Goal: Task Accomplishment & Management: Manage account settings

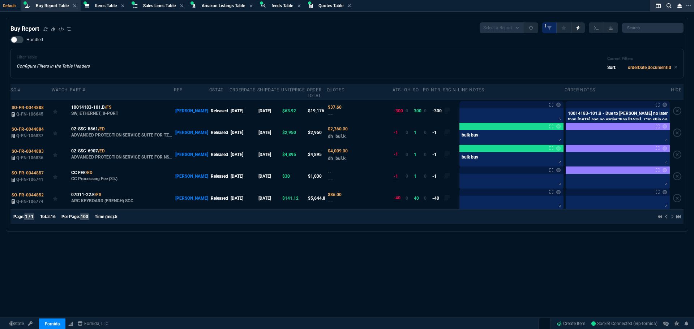
select select "8: NEPT"
click at [372, 34] on div "Buy Report Select a Report Not Purchased 1 Handled Filter Table Configure Filte…" at bounding box center [346, 124] width 673 height 205
click at [101, 2] on div "Items Table Item" at bounding box center [104, 5] width 45 height 9
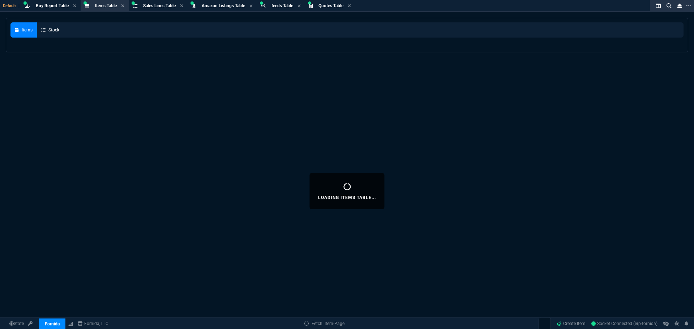
select select
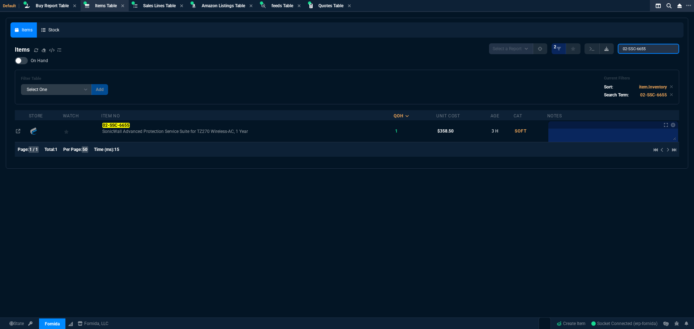
drag, startPoint x: 648, startPoint y: 49, endPoint x: 606, endPoint y: 46, distance: 42.0
click at [611, 46] on div "Select a Report NEW QUERY 2 02-SSC-6655" at bounding box center [584, 48] width 190 height 11
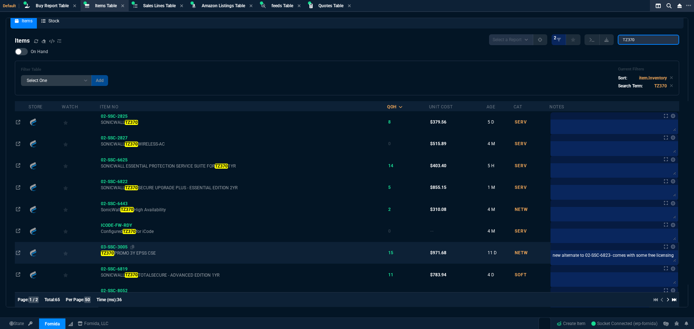
scroll to position [72, 0]
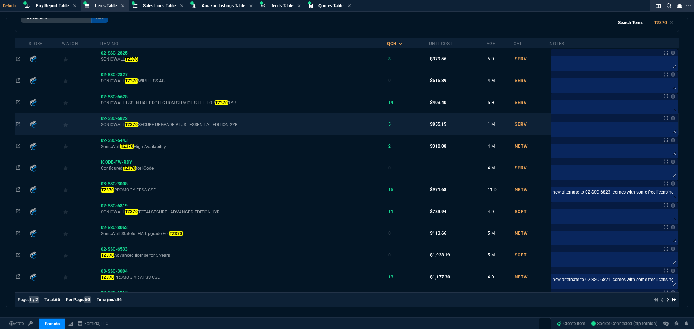
type input "TZ370"
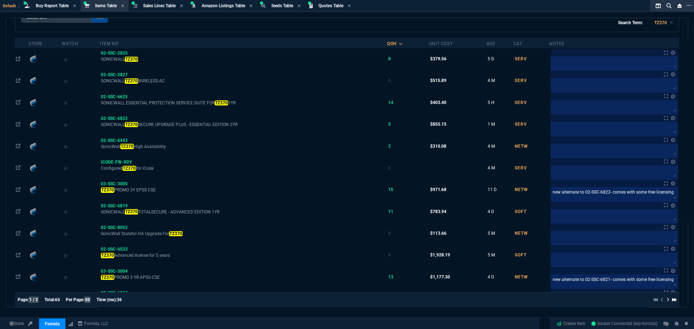
scroll to position [0, 0]
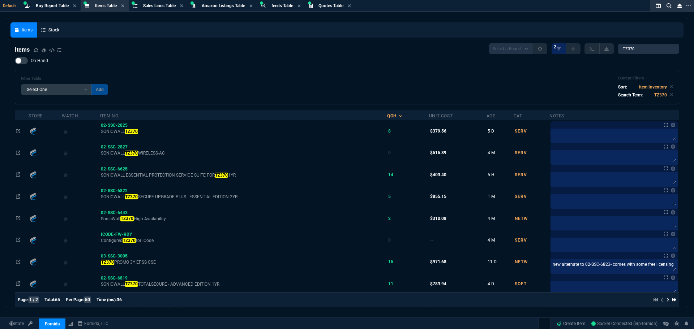
click at [166, 49] on div "Items Select a Report NEW QUERY 2 TZ370" at bounding box center [347, 48] width 665 height 11
drag, startPoint x: 516, startPoint y: 324, endPoint x: 507, endPoint y: 318, distance: 10.1
click at [516, 324] on span "Approved Quotes" at bounding box center [527, 323] width 30 height 6
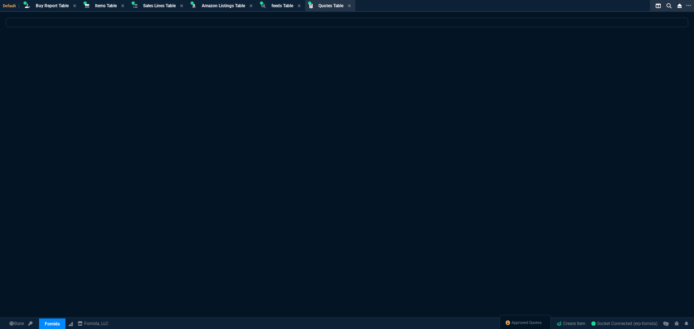
select select
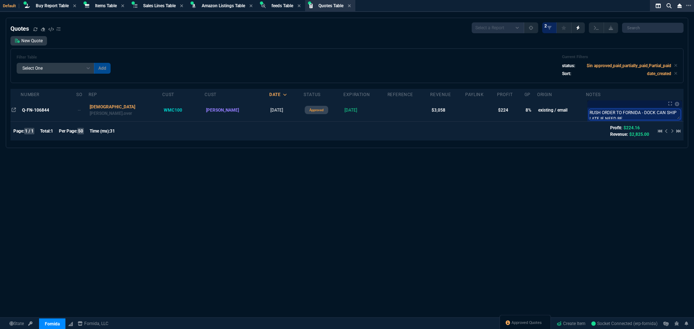
click at [633, 115] on textarea "RUSH ORDER TO FORNIDA - DOCK CAN SHIP LATE IF NEED BE" at bounding box center [635, 114] width 92 height 11
click at [35, 117] on td "Q-FN-106844" at bounding box center [49, 110] width 56 height 22
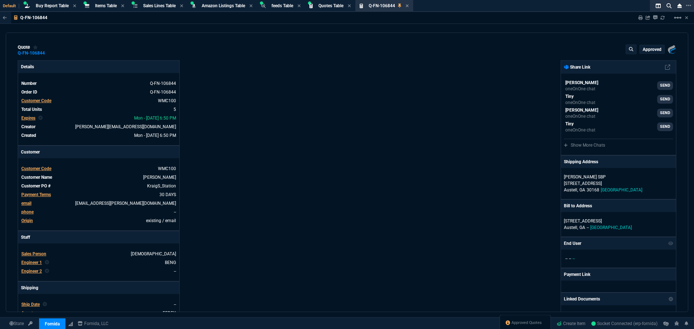
type input "7"
type input "139"
type input "339.99"
type input "28"
type input "55"
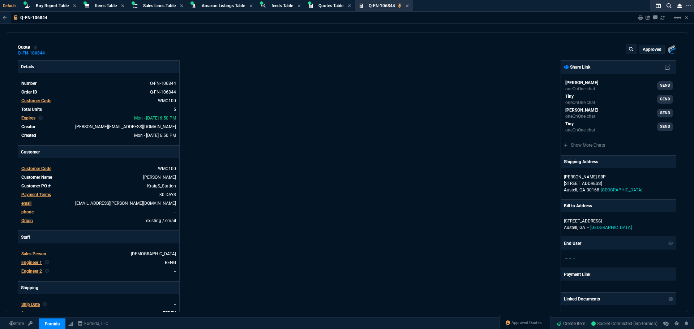
type input "9"
type input "20"
type input "50"
type input "125"
type input "0"
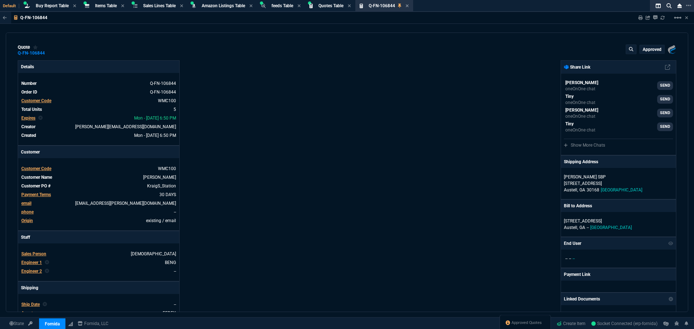
type input "43"
type input "4"
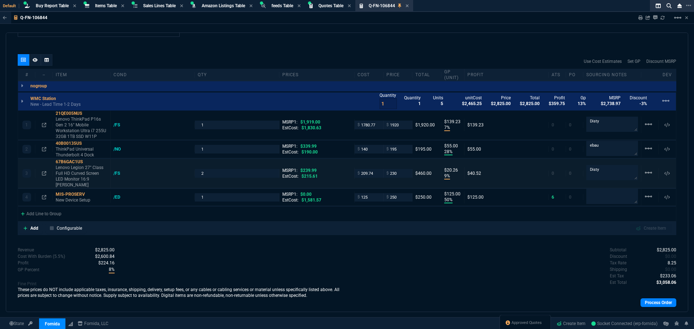
scroll to position [398, 0]
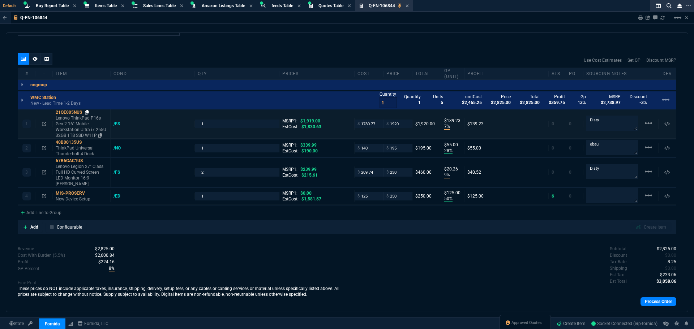
click at [87, 112] on icon at bounding box center [87, 112] width 4 height 4
click at [89, 161] on icon at bounding box center [88, 161] width 4 height 4
click at [87, 112] on icon at bounding box center [87, 112] width 4 height 4
click at [89, 161] on icon at bounding box center [88, 161] width 4 height 4
click at [86, 113] on icon at bounding box center [87, 112] width 4 height 4
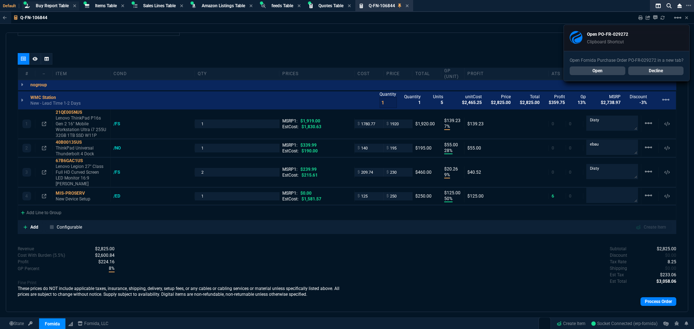
click at [51, 7] on span "Buy Report Table" at bounding box center [52, 5] width 33 height 5
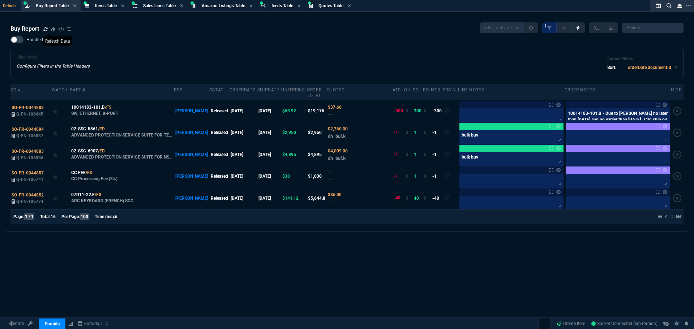
click at [45, 29] on icon at bounding box center [45, 29] width 4 height 4
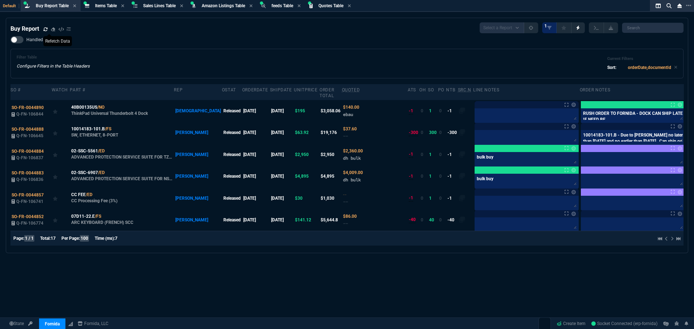
click at [598, 108] on table "SO # Watch Part # Rep oStat OrderDate shipDate unitPrice Order Total Quoted ATS…" at bounding box center [354, 157] width 688 height 147
click at [599, 112] on table "SO # Watch Part # Rep oStat OrderDate shipDate unitPrice Order Total Quoted ATS…" at bounding box center [354, 157] width 688 height 147
click at [109, 105] on icon at bounding box center [109, 107] width 4 height 4
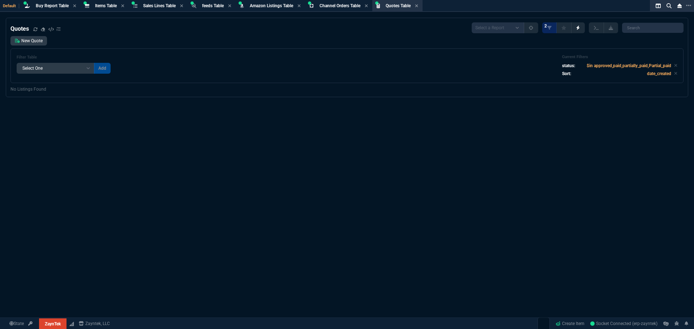
select select "8: NEPT"
select select
drag, startPoint x: 520, startPoint y: 161, endPoint x: 465, endPoint y: 287, distance: 137.9
click at [520, 161] on div "Quotes Select a Report Fruit (MTD) APPROVED Quotes 2 New Quote Filter Table Sel…" at bounding box center [347, 191] width 694 height 347
click at [525, 157] on div "Quotes Select a Report Fruit (MTD) APPROVED Quotes 2 New Quote Filter Table Sel…" at bounding box center [347, 191] width 694 height 347
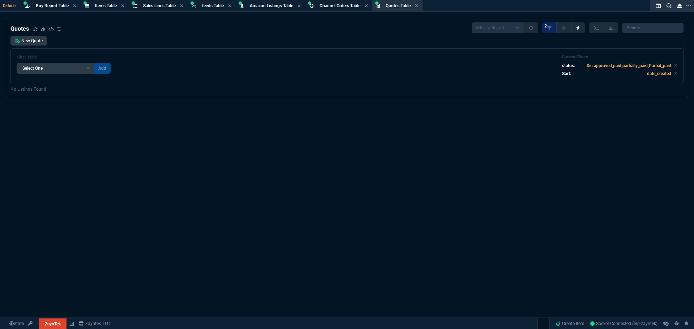
click at [300, 77] on div "Filter Table Select One Add Filter () creator (creator) Cust (headers.customerN…" at bounding box center [347, 66] width 661 height 22
click at [312, 77] on div "Filter Table Select One Add Filter () creator (creator) Cust (headers.customerN…" at bounding box center [346, 65] width 673 height 35
click at [217, 164] on div "Quotes Select a Report Fruit (MTD) APPROVED Quotes 2 New Quote Filter Table Sel…" at bounding box center [347, 191] width 694 height 347
click at [152, 50] on div "Filter Table Select One Add Filter () creator (creator) Cust (headers.customerN…" at bounding box center [346, 65] width 673 height 35
click at [97, 6] on span "Items Table" at bounding box center [106, 5] width 22 height 5
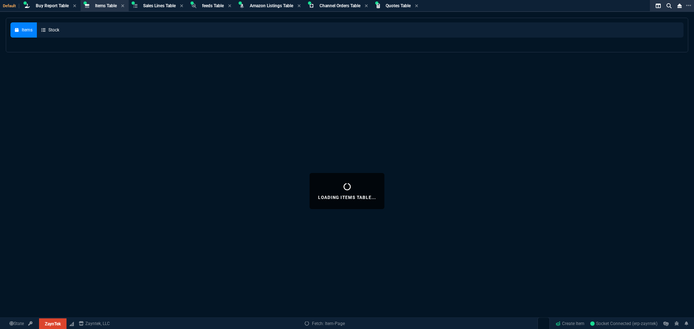
select select
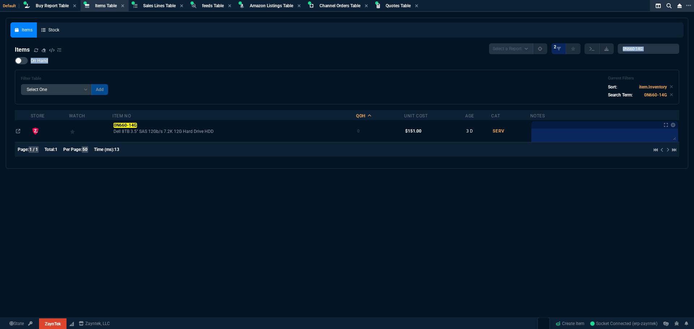
drag, startPoint x: 648, startPoint y: 55, endPoint x: 617, endPoint y: 46, distance: 33.0
click at [621, 48] on div "Items Select a Report NEW QUERY 2 0N660-14G On Hand Filter Table Select One Add…" at bounding box center [347, 101] width 665 height 116
click at [646, 49] on input "0N660-14G" at bounding box center [648, 49] width 61 height 10
click at [651, 48] on input "0N660-14G" at bounding box center [648, 49] width 61 height 10
drag, startPoint x: 636, startPoint y: 48, endPoint x: 596, endPoint y: 49, distance: 40.1
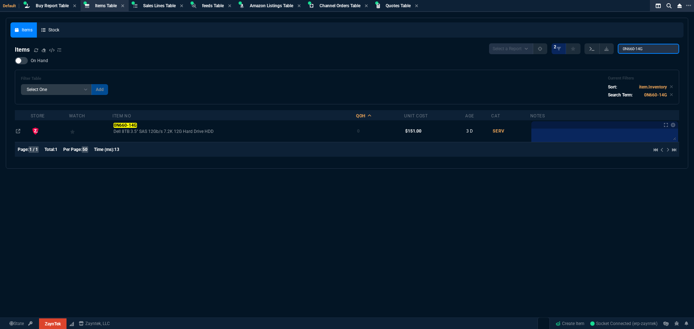
click at [596, 49] on div "Select a Report NEW QUERY 2 0N660-14G" at bounding box center [584, 48] width 190 height 11
paste input "872737-001"
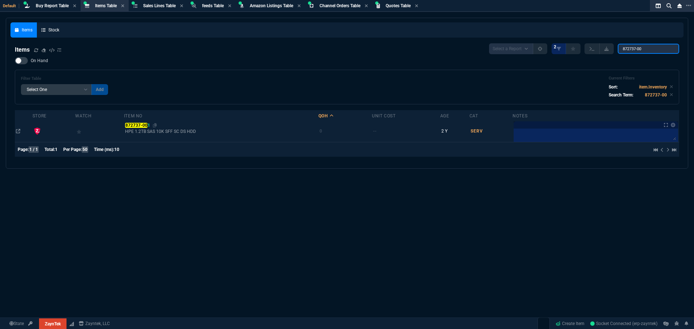
type input "872737-00"
click at [138, 125] on mark "872737-00" at bounding box center [136, 125] width 22 height 5
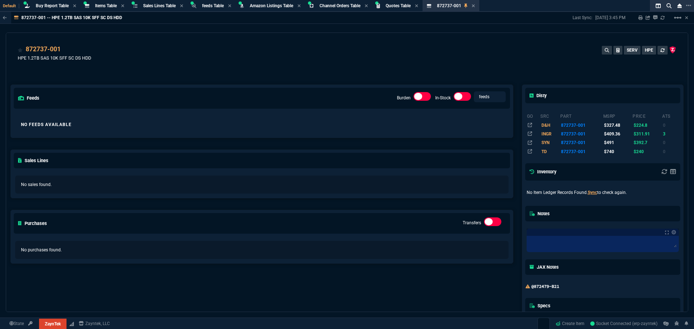
click at [302, 77] on div "feeds Burden In-Stock feeds prices No Feeds Available Sales Lines No sales foun…" at bounding box center [262, 223] width 512 height 309
click at [182, 39] on div "872737-001 HPE 1.2TB SAS 10K SFF SC DS HDD SERV HPE" at bounding box center [347, 54] width 682 height 43
click at [262, 56] on div "872737-001 HPE 1.2TB SAS 10K SFF SC DS HDD SERV HPE" at bounding box center [347, 57] width 659 height 26
click at [316, 55] on div "872737-001 HPE 1.2TB SAS 10K SFF SC DS HDD SERV HPE" at bounding box center [347, 57] width 659 height 26
click at [283, 72] on div "feeds Burden In-Stock feeds prices No Feeds Available Sales Lines No sales foun…" at bounding box center [262, 223] width 512 height 309
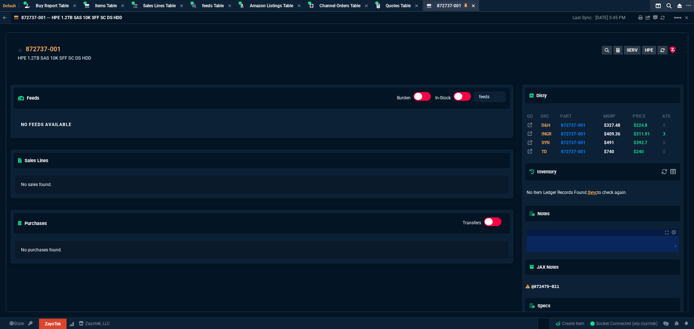
click at [475, 6] on icon at bounding box center [473, 5] width 3 height 3
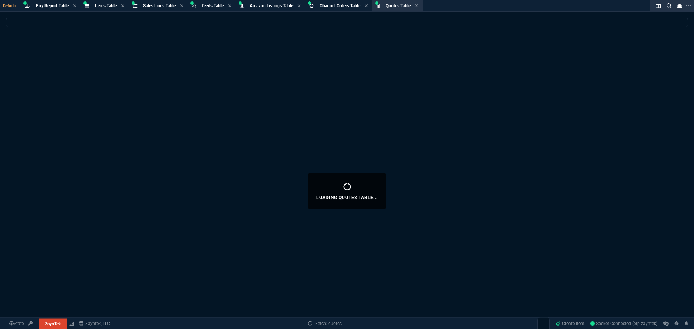
select select
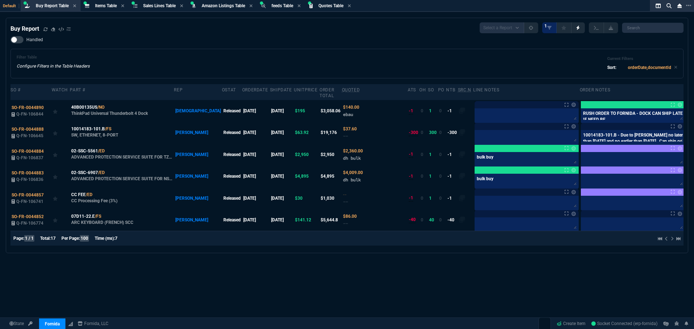
select select "8: NEPT"
click at [44, 31] on icon at bounding box center [45, 29] width 4 height 4
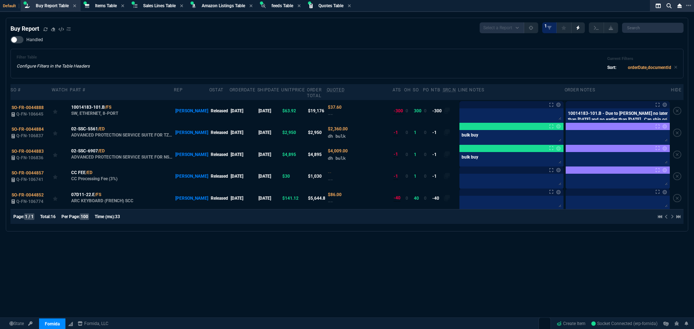
click at [373, 62] on div "Filter Table Configure Filters in the Table Headers Current Filters Sort: order…" at bounding box center [347, 63] width 661 height 17
click at [200, 35] on div "Buy Report Select a Report Not Purchased 1 Handled Filter Table Configure Filte…" at bounding box center [346, 124] width 673 height 205
click at [113, 5] on span "Items Table" at bounding box center [106, 5] width 22 height 5
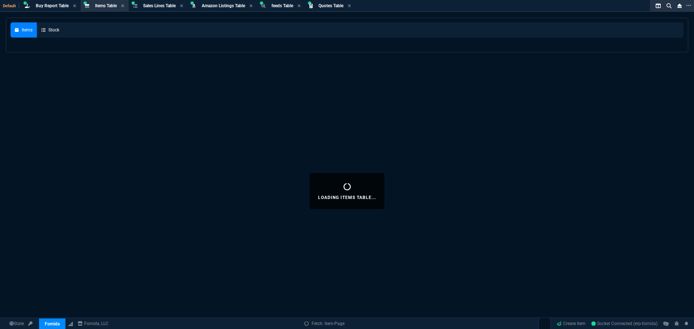
select select
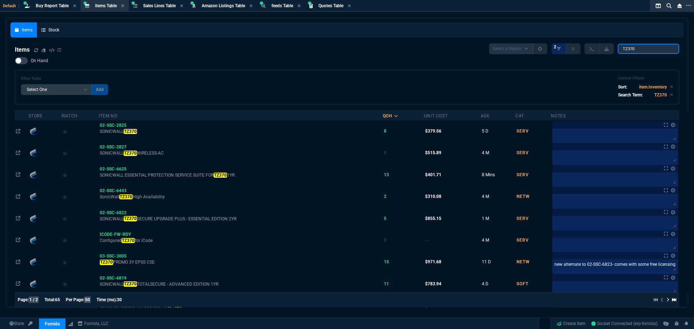
drag, startPoint x: 639, startPoint y: 48, endPoint x: 577, endPoint y: 45, distance: 61.6
click at [584, 45] on div "Select a Report NEW QUERY 2 TZ370" at bounding box center [584, 48] width 190 height 11
paste input "872737-001"
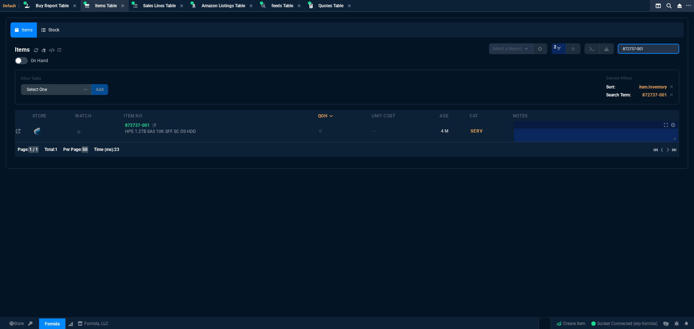
type input "872737-001"
click at [136, 126] on span "872737-001" at bounding box center [137, 125] width 25 height 5
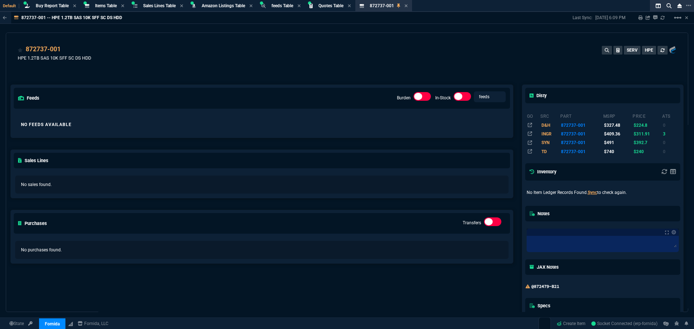
click at [301, 63] on div "872737-001 HPE 1.2TB SAS 10K SFF SC DS HDD SERV HPE" at bounding box center [347, 57] width 659 height 26
click at [332, 5] on span "Quotes Table" at bounding box center [331, 5] width 25 height 5
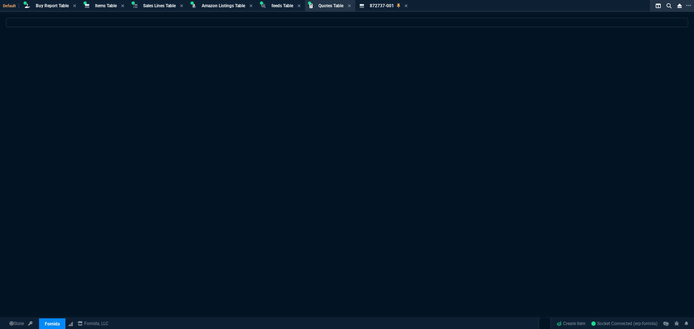
select select
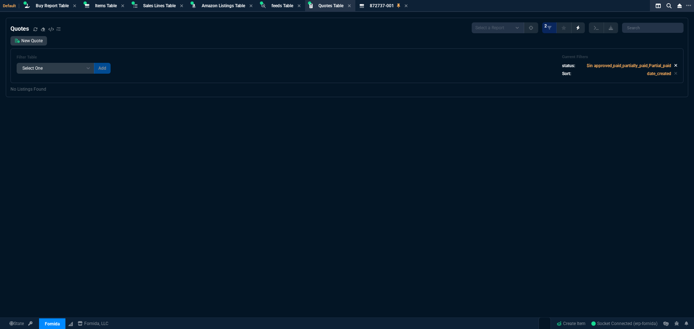
click at [674, 65] on icon at bounding box center [675, 65] width 3 height 4
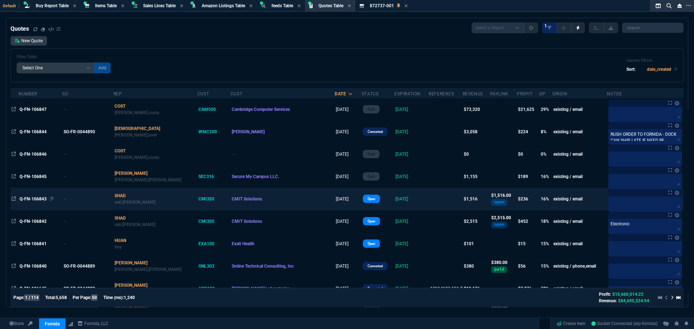
click at [39, 198] on span "Q-FN-106843" at bounding box center [33, 199] width 27 height 5
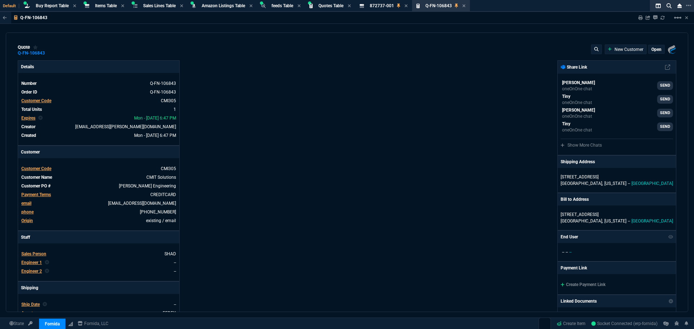
type input "20"
type input "303"
type input "13"
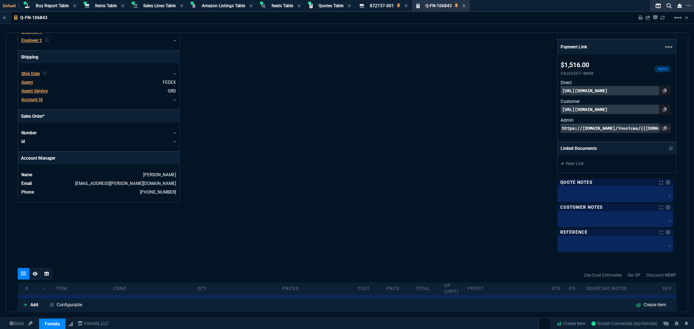
scroll to position [253, 0]
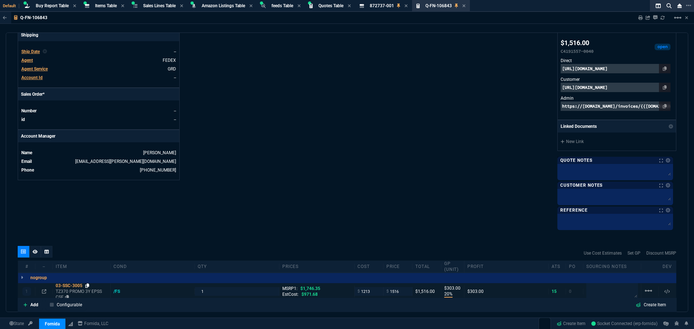
click at [89, 286] on icon at bounding box center [87, 286] width 4 height 4
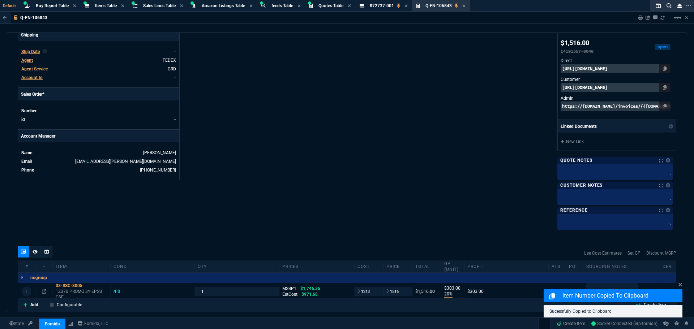
click at [277, 122] on div "Details Number Q-FN-106843 Order ID Q-FN-106843 Customer Code CMI305 Total Unit…" at bounding box center [182, 18] width 329 height 422
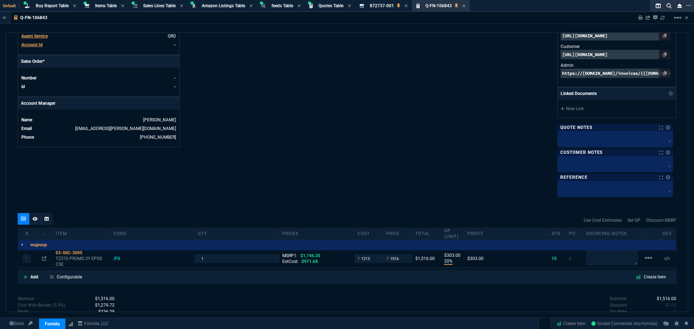
scroll to position [325, 0]
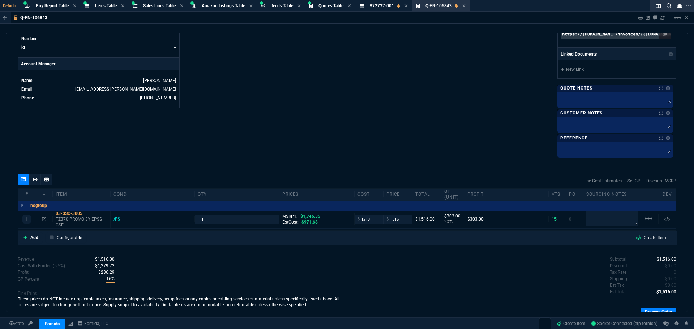
click at [42, 218] on icon at bounding box center [44, 219] width 4 height 4
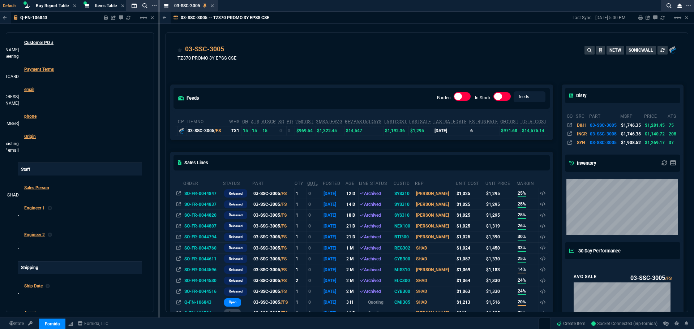
scroll to position [72, 0]
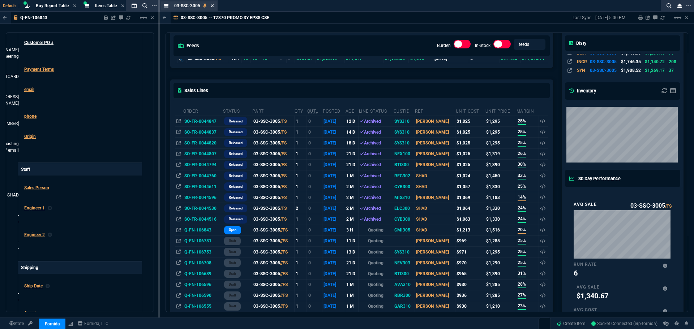
click at [211, 5] on icon at bounding box center [212, 6] width 3 height 4
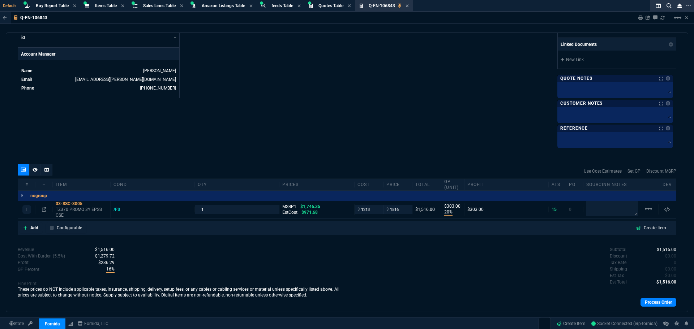
scroll to position [325, 0]
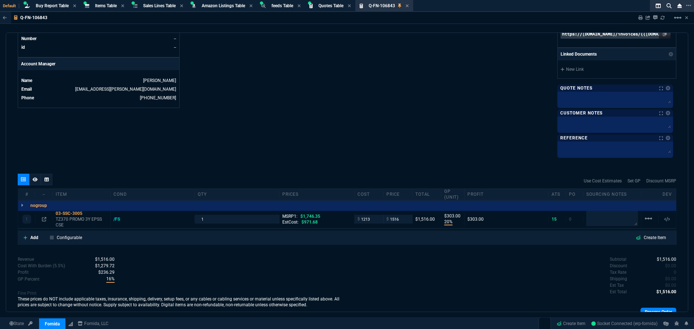
click at [43, 218] on icon at bounding box center [44, 219] width 4 height 4
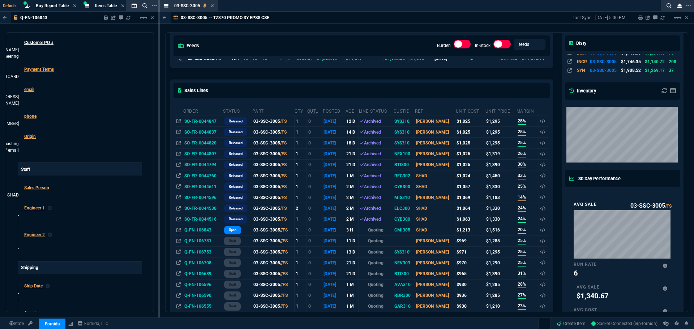
scroll to position [0, 0]
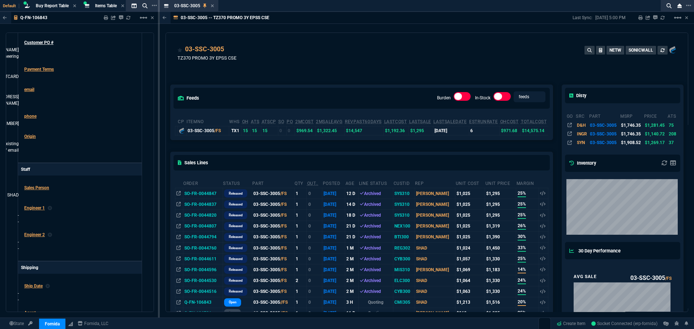
click at [318, 63] on div "03-SSC-3005 TZ370 PROMO 3Y EPSS CSE NETW SONICWALL" at bounding box center [427, 57] width 499 height 26
click at [212, 5] on icon at bounding box center [212, 5] width 3 height 3
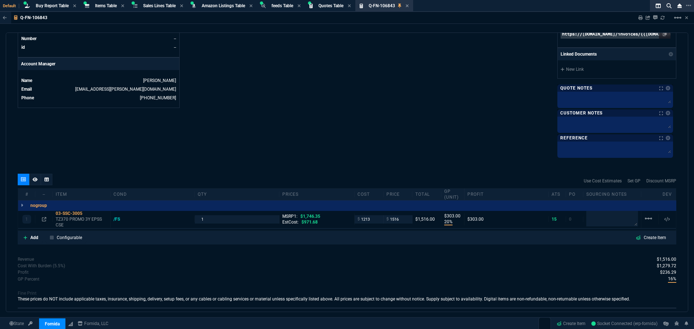
scroll to position [325, 0]
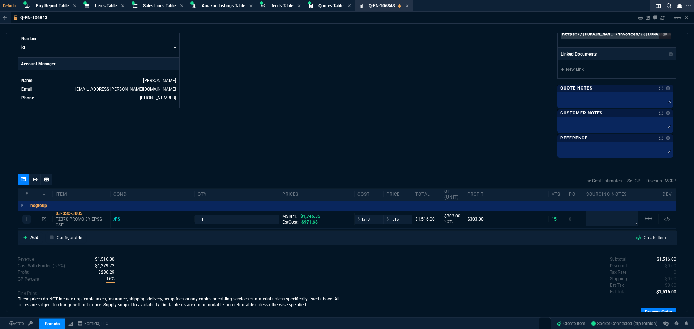
click at [261, 32] on div "Q-FN-106843 Sharing Q-FN-106843 Link Dev Link Share on Teams linear_scale quote…" at bounding box center [347, 179] width 694 height 335
drag, startPoint x: 268, startPoint y: 134, endPoint x: 276, endPoint y: 133, distance: 8.1
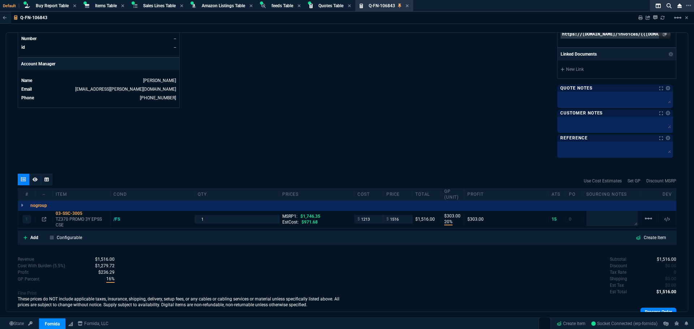
click at [412, 5] on div "Q-FN-106843 Quote" at bounding box center [384, 5] width 55 height 9
click at [42, 218] on icon at bounding box center [44, 219] width 4 height 4
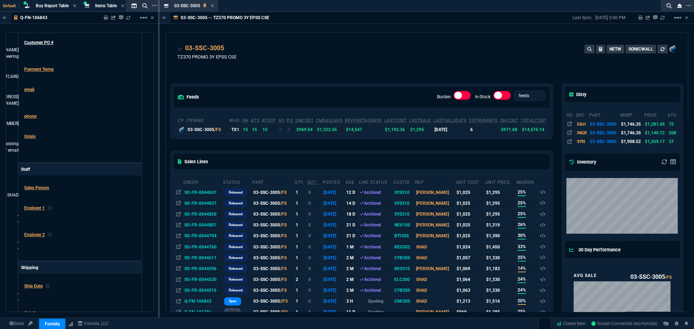
scroll to position [0, 0]
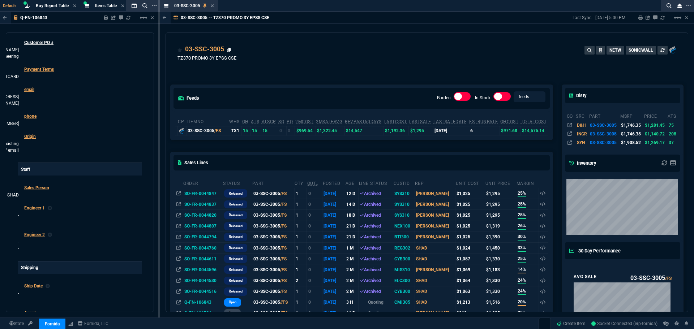
click at [229, 50] on icon at bounding box center [229, 50] width 4 height 4
click at [211, 5] on icon at bounding box center [212, 6] width 3 height 4
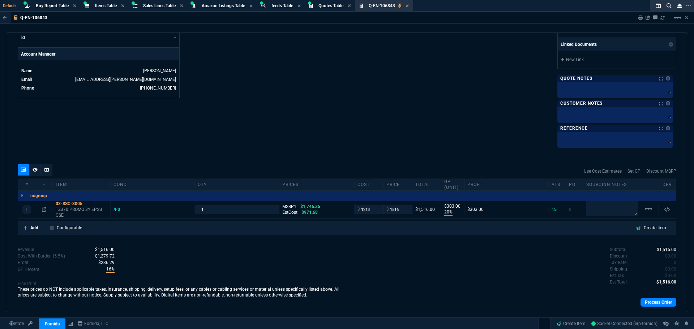
scroll to position [325, 0]
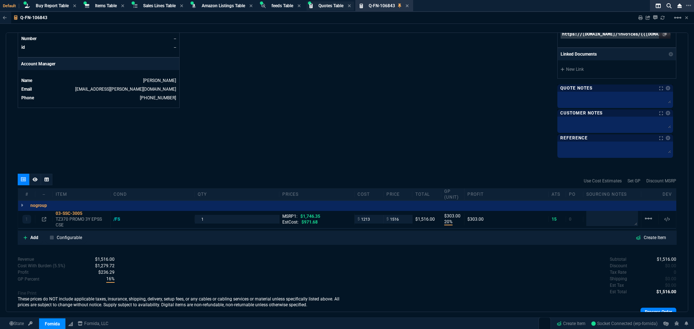
click at [335, 5] on span "Quotes Table" at bounding box center [331, 5] width 25 height 5
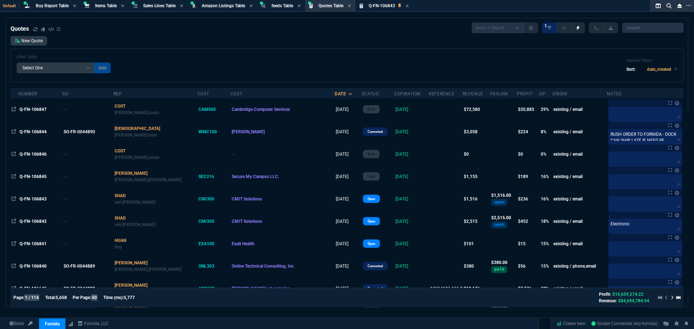
click at [87, 65] on select "Add Filter () creator (creator) Cust (headers.customerNumber) Cust (headers._cu…" at bounding box center [56, 68] width 78 height 11
select select "3: Object"
click at [17, 63] on select "Add Filter () creator (creator) Cust (headers.customerNumber) Cust (headers._cu…" at bounding box center [56, 68] width 78 height 11
click at [102, 70] on select "Equal to In List Not Equal to" at bounding box center [113, 68] width 38 height 11
select select "0: $eq"
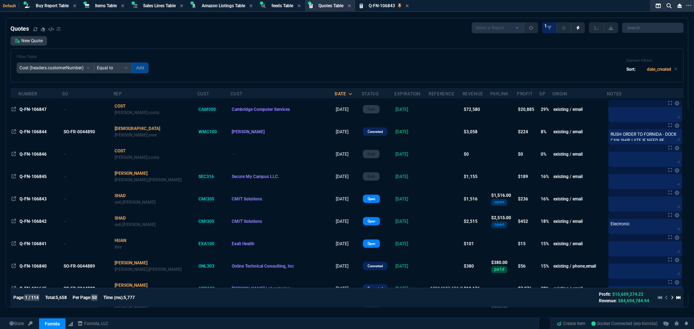
click at [94, 63] on select "Equal to In List Not Equal to" at bounding box center [113, 68] width 38 height 11
click at [143, 66] on input "text" at bounding box center [164, 68] width 65 height 11
type input "cmi305"
click at [197, 69] on button "Add" at bounding box center [205, 68] width 17 height 11
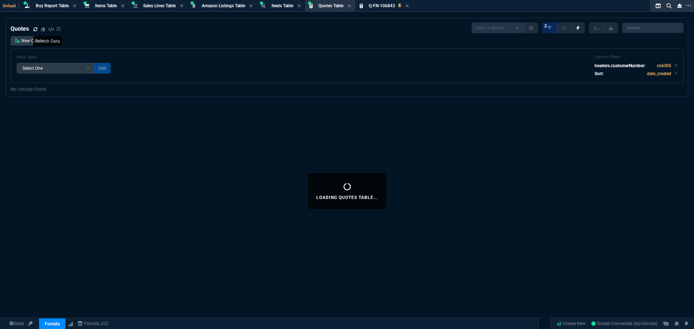
click at [35, 27] on icon at bounding box center [35, 29] width 4 height 4
click at [88, 68] on select "Add Filter () creator (creator) Cust (headers.customerNumber) Cust (headers._cu…" at bounding box center [56, 68] width 78 height 11
select select "5: Object"
click at [17, 63] on select "Add Filter () creator (creator) Cust (headers.customerNumber) Cust (headers._cu…" at bounding box center [56, 68] width 78 height 11
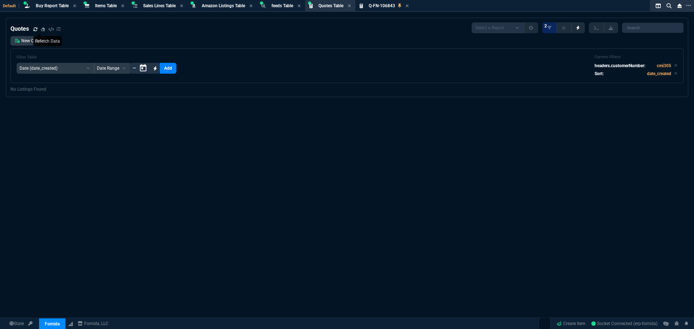
click at [142, 67] on icon "Open calendar" at bounding box center [143, 67] width 7 height 7
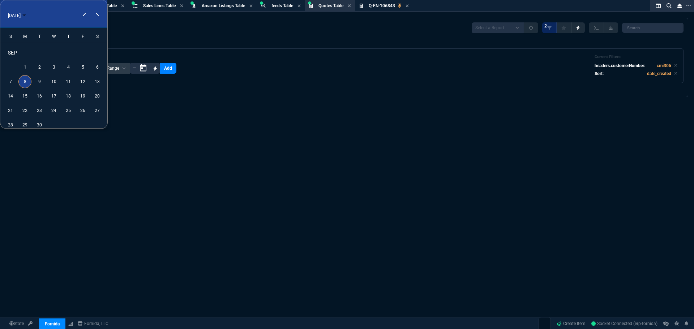
click at [85, 8] on button "Previous month" at bounding box center [84, 8] width 14 height 0
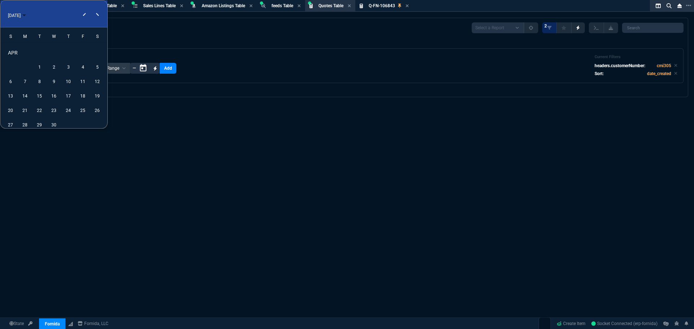
click at [85, 8] on button "Previous month" at bounding box center [84, 8] width 14 height 0
click at [97, 51] on div "1" at bounding box center [97, 52] width 13 height 13
click at [97, 16] on div "MAR 2025" at bounding box center [53, 15] width 103 height 14
click at [96, 14] on div "MAR 2025" at bounding box center [53, 15] width 103 height 14
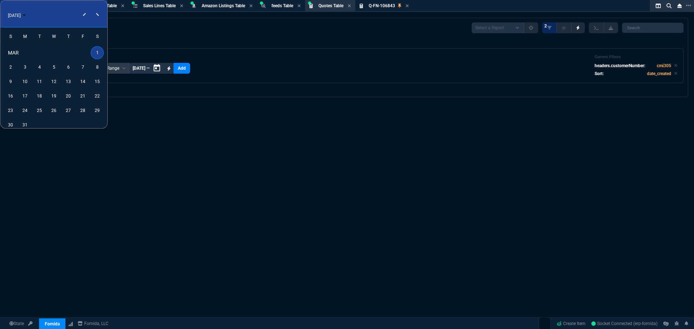
click at [96, 14] on div "MAR 2025" at bounding box center [53, 15] width 103 height 14
click at [99, 54] on div "1" at bounding box center [97, 52] width 13 height 13
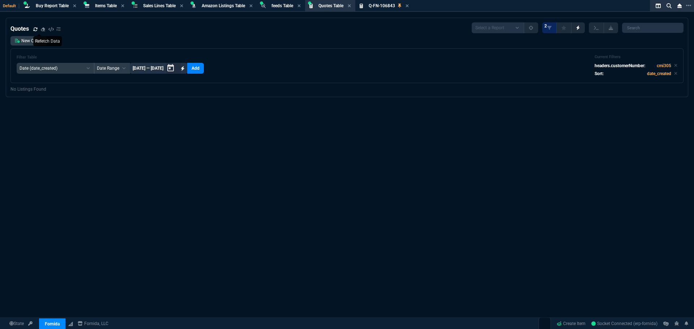
click at [170, 69] on icon "Open calendar" at bounding box center [170, 67] width 7 height 7
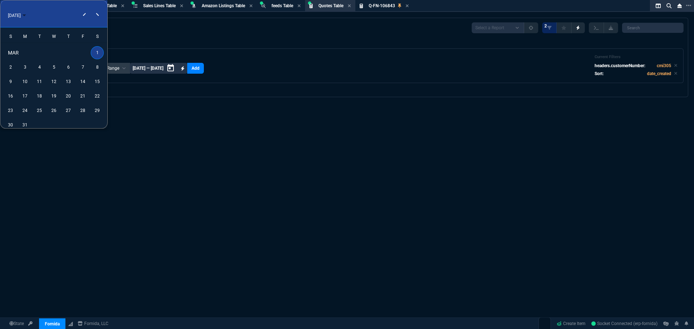
click at [98, 14] on div "MAR 2025" at bounding box center [53, 15] width 103 height 14
click at [97, 8] on button "Next month" at bounding box center [98, 8] width 14 height 0
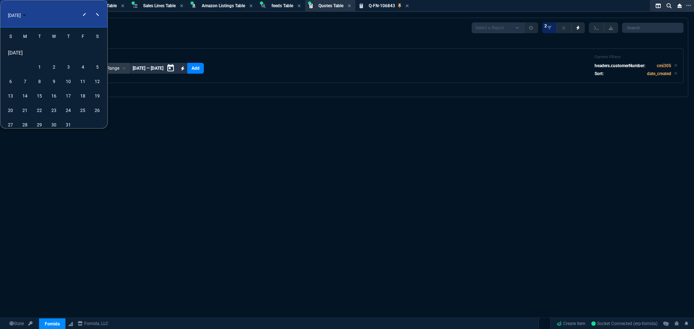
click at [97, 8] on button "Next month" at bounding box center [98, 8] width 14 height 0
click at [82, 12] on div "OCT 2025" at bounding box center [53, 15] width 103 height 14
click at [85, 8] on button "Previous month" at bounding box center [84, 8] width 14 height 0
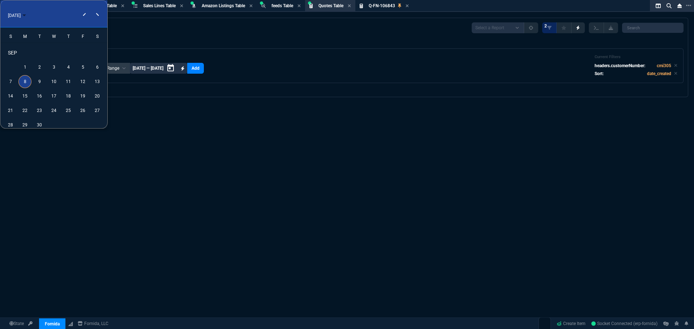
drag, startPoint x: 23, startPoint y: 79, endPoint x: 30, endPoint y: 77, distance: 6.9
click at [24, 79] on div "8" at bounding box center [24, 81] width 13 height 13
click at [163, 111] on div at bounding box center [347, 164] width 694 height 329
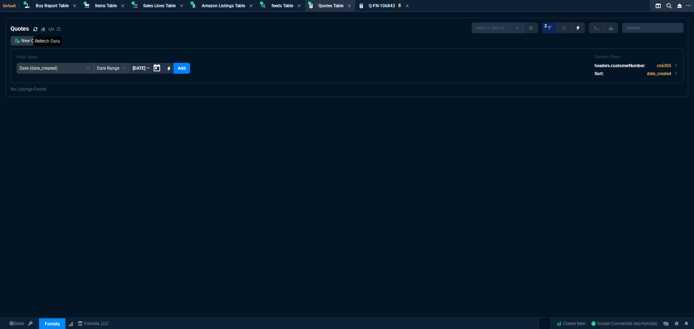
click at [169, 69] on icon at bounding box center [168, 68] width 3 height 4
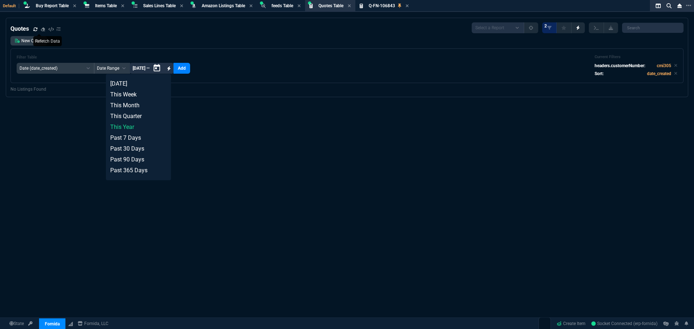
click at [131, 125] on button "This Year" at bounding box center [138, 127] width 56 height 11
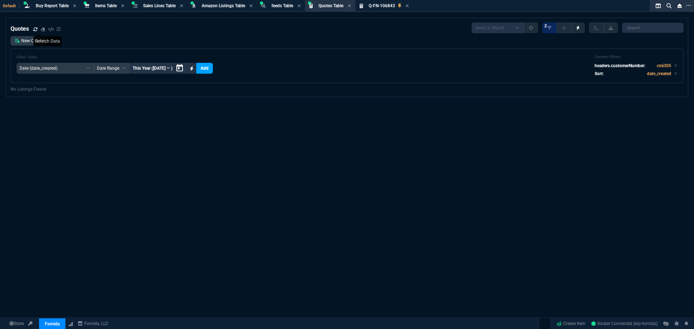
click at [204, 68] on button "Add" at bounding box center [204, 68] width 17 height 11
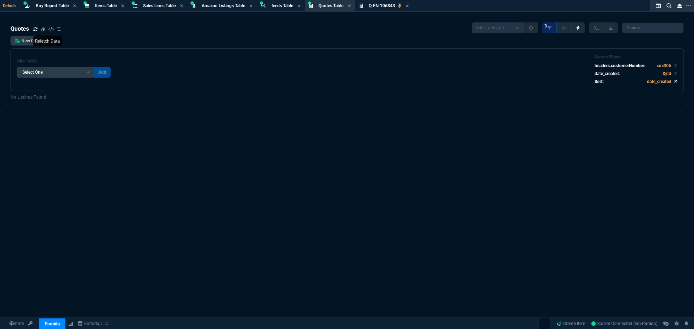
click at [674, 81] on icon at bounding box center [675, 81] width 3 height 4
click at [675, 74] on icon at bounding box center [676, 73] width 3 height 3
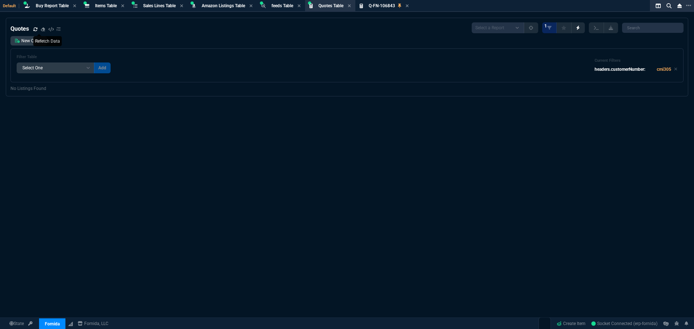
click at [34, 28] on icon at bounding box center [35, 29] width 4 height 4
click at [88, 69] on select "Add Filter () creator (creator) Cust (headers.customerNumber) Cust (headers._cu…" at bounding box center [56, 68] width 78 height 11
select select "2: Object"
click at [17, 63] on select "Add Filter () creator (creator) Cust (headers.customerNumber) Cust (headers._cu…" at bounding box center [56, 68] width 78 height 11
click at [118, 67] on select "Equal to In List Not Equal to" at bounding box center [113, 68] width 38 height 11
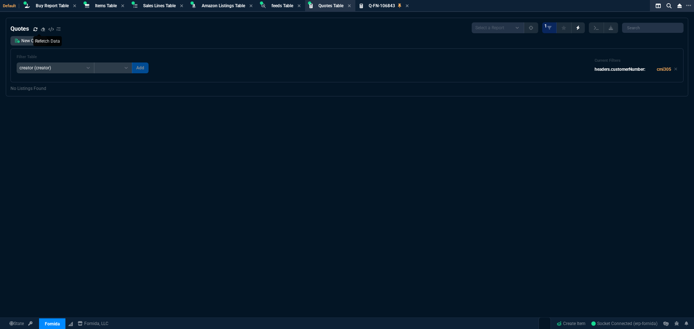
select select "0: $eq"
click at [94, 63] on select "Equal to In List Not Equal to" at bounding box center [113, 68] width 38 height 11
click at [148, 67] on input "text" at bounding box center [164, 68] width 65 height 11
type input "seti.shadab@fornida.com"
click at [197, 69] on button "Add" at bounding box center [205, 68] width 17 height 11
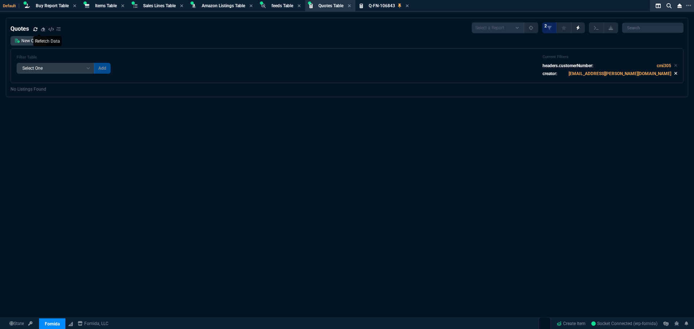
click at [675, 73] on icon at bounding box center [676, 73] width 3 height 3
click at [675, 69] on icon at bounding box center [676, 69] width 3 height 3
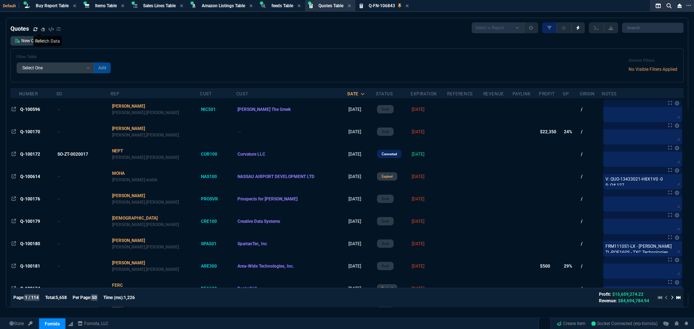
click at [86, 66] on select "Add Filter () creator (creator) Cust (headers.customerNumber) Cust (headers._cu…" at bounding box center [56, 68] width 78 height 11
select select "3: Object"
click at [17, 63] on select "Add Filter () creator (creator) Cust (headers.customerNumber) Cust (headers._cu…" at bounding box center [56, 68] width 78 height 11
click at [127, 68] on select "Equal to In List Not Equal to" at bounding box center [113, 68] width 38 height 11
select select "0: $eq"
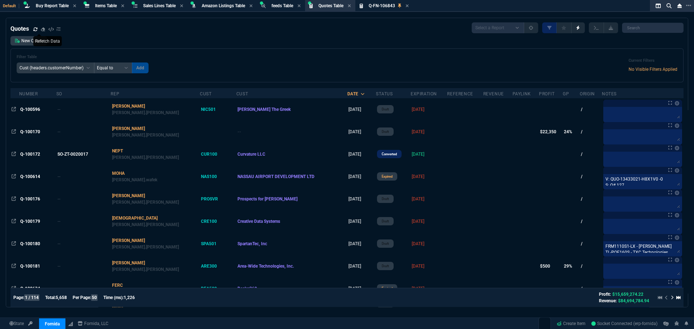
click at [94, 63] on select "Equal to In List Not Equal to" at bounding box center [113, 68] width 38 height 11
click at [174, 70] on input "text" at bounding box center [164, 68] width 65 height 11
type input "CMI305"
click at [197, 69] on button "Add" at bounding box center [205, 68] width 17 height 11
select select
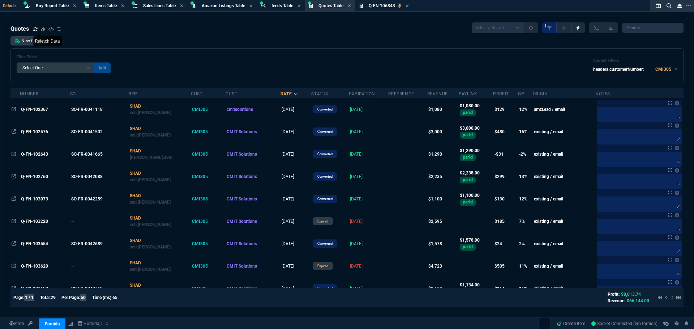
click at [351, 94] on div "Expiration" at bounding box center [362, 94] width 26 height 6
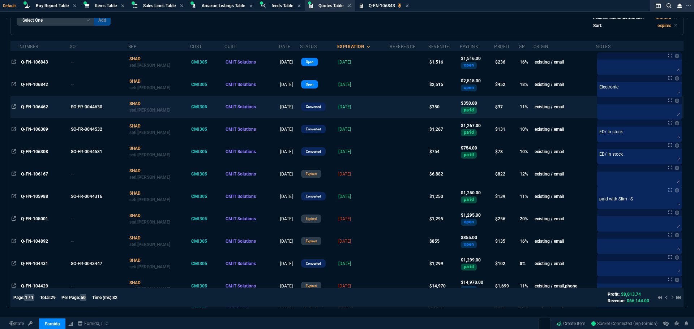
scroll to position [36, 0]
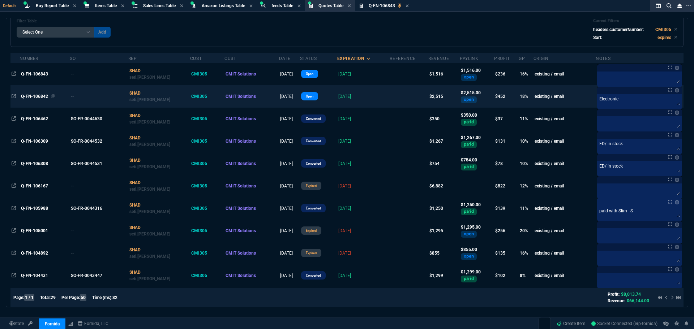
click at [42, 97] on span "Q-FN-106842" at bounding box center [34, 96] width 27 height 5
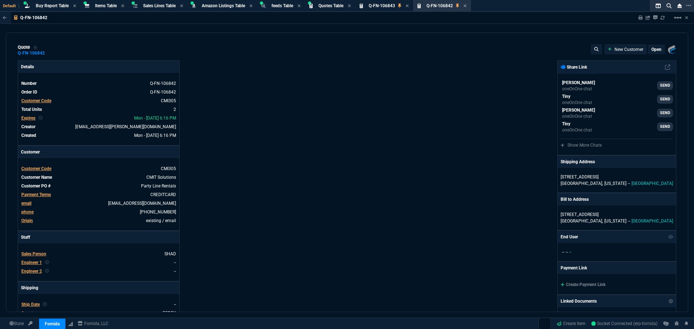
type input "22"
type input "339"
type input "22"
type input "221"
type input "1908.52"
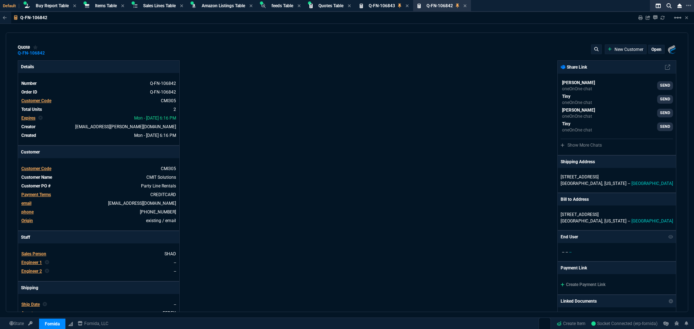
type input "1260.57"
type input "21"
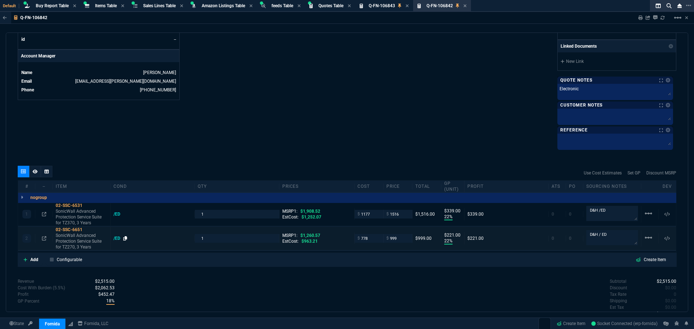
scroll to position [362, 0]
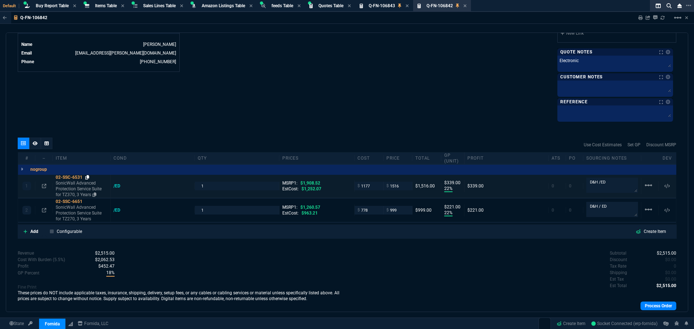
click at [87, 178] on icon at bounding box center [87, 177] width 4 height 4
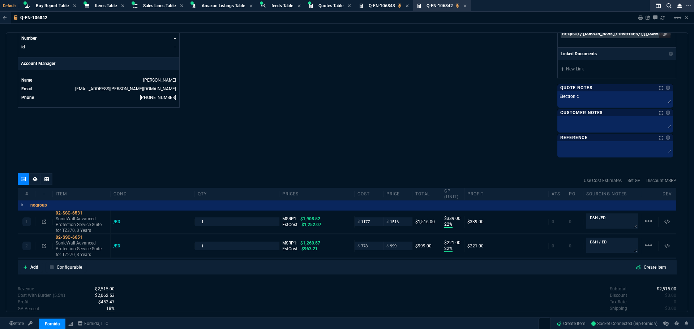
scroll to position [325, 0]
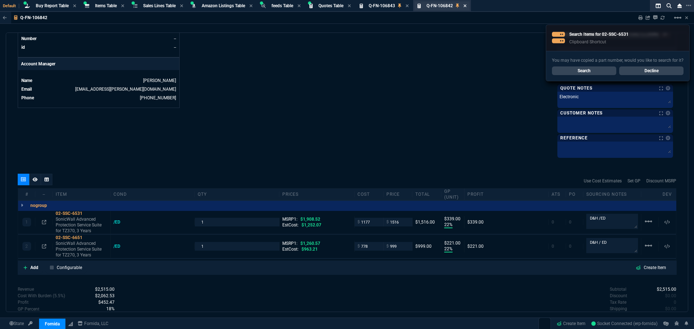
click at [467, 5] on icon at bounding box center [465, 6] width 3 height 4
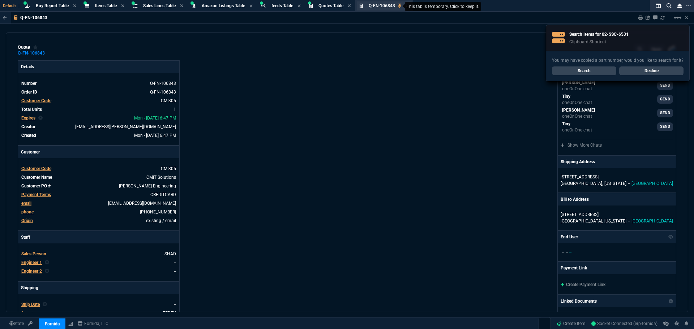
type input "20"
type input "303"
type input "13"
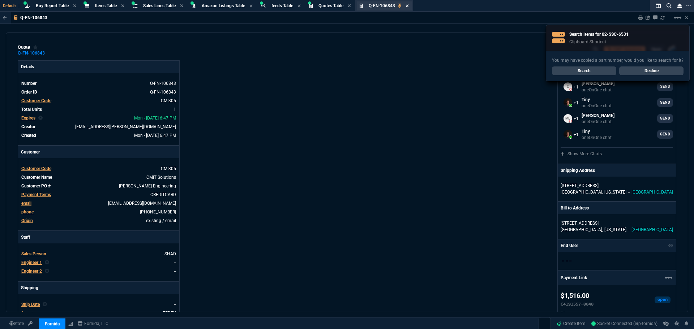
click at [409, 5] on icon at bounding box center [407, 6] width 3 height 4
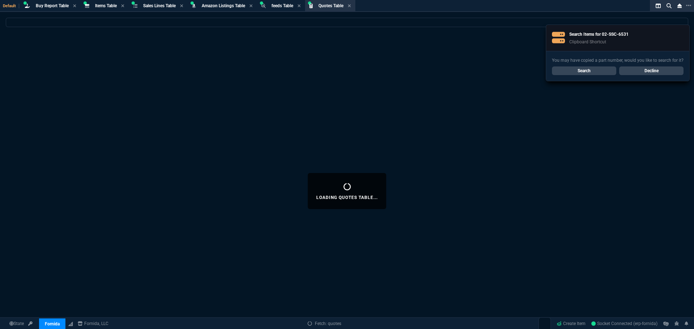
select select
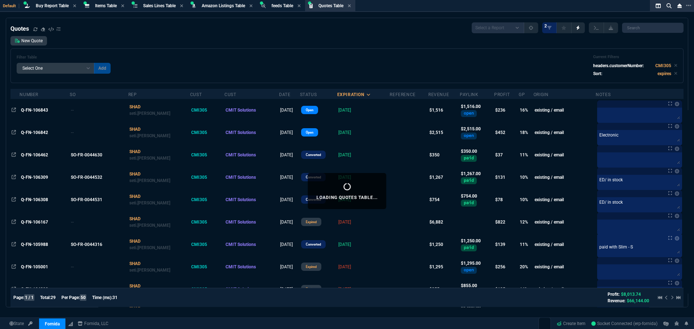
click at [40, 177] on span "Q-FN-106309" at bounding box center [34, 177] width 27 height 5
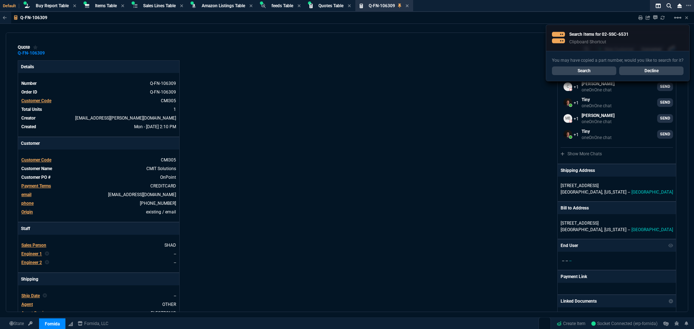
type input "15"
type input "190"
type input "1695"
type input "25"
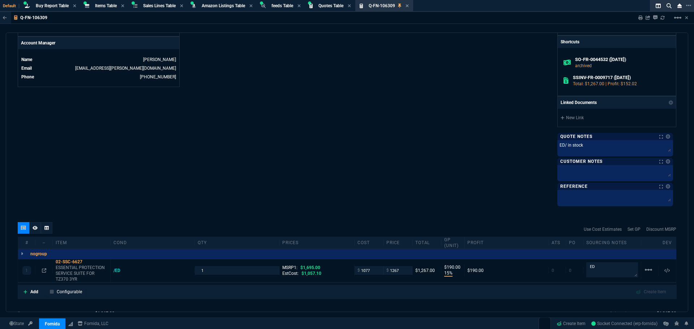
scroll to position [362, 0]
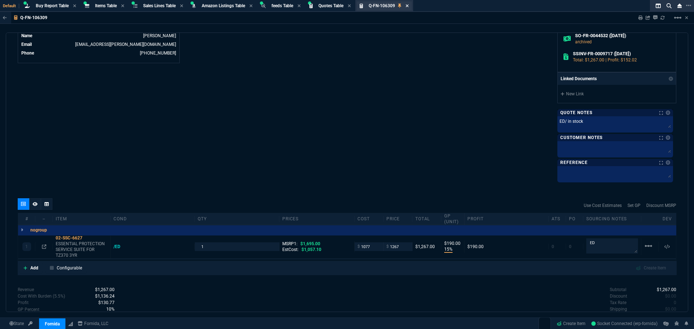
click at [409, 5] on icon at bounding box center [407, 6] width 3 height 4
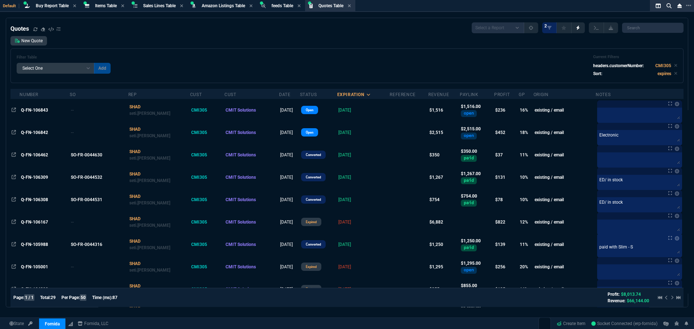
click at [213, 54] on div "Filter Table Select One Add Filter () creator (creator) Cust (headers.customerN…" at bounding box center [346, 65] width 673 height 35
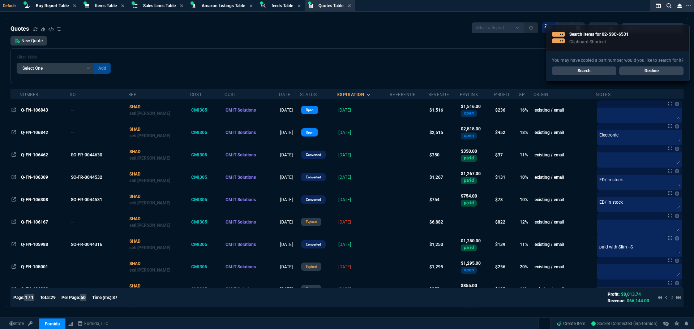
click at [637, 69] on link "Decline" at bounding box center [651, 71] width 64 height 9
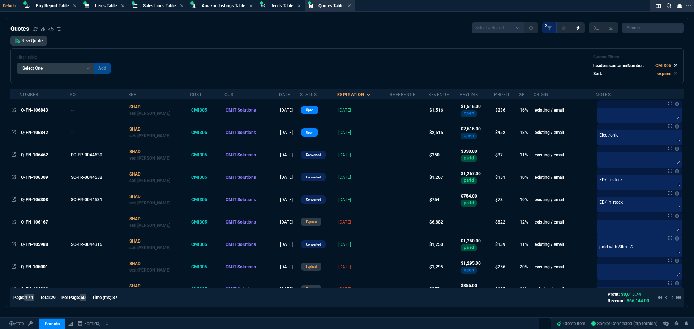
click at [674, 65] on icon at bounding box center [675, 65] width 3 height 4
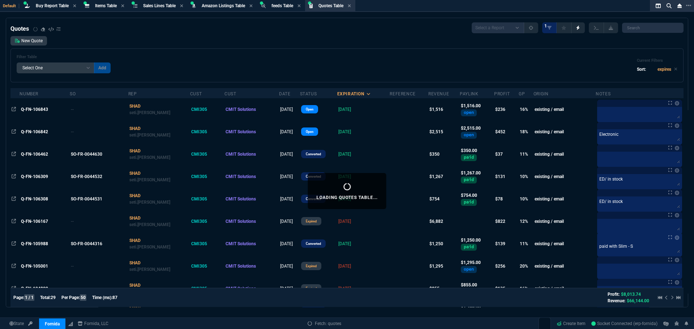
click at [215, 73] on div "Filter Table Select One Add Filter () creator (creator) Cust (headers.customerN…" at bounding box center [347, 66] width 661 height 22
click at [89, 70] on select "Add Filter () creator (creator) Cust (headers.customerNumber) Cust (headers._cu…" at bounding box center [56, 68] width 78 height 11
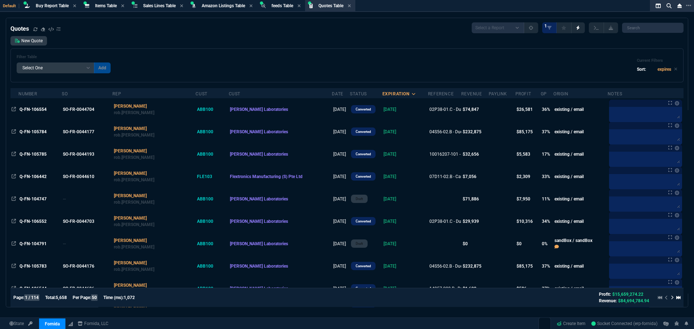
select select "14: Object"
click at [17, 63] on select "Add Filter () creator (creator) Cust (headers.customerNumber) Cust (headers._cu…" at bounding box center [56, 68] width 78 height 11
click at [106, 67] on select "Equal to In List Not Equal to" at bounding box center [113, 68] width 38 height 11
select select "0: $eq"
click at [94, 63] on select "Equal to In List Not Equal to" at bounding box center [113, 68] width 38 height 11
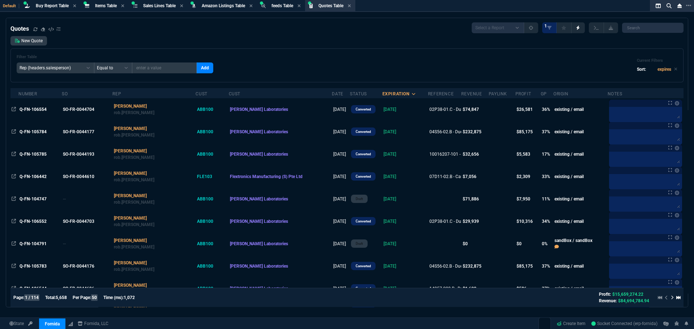
click at [144, 67] on input "text" at bounding box center [164, 68] width 65 height 11
type input "s"
click at [179, 68] on input "text" at bounding box center [164, 68] width 65 height 11
type input "SHAD"
click at [197, 66] on button "Add" at bounding box center [205, 68] width 17 height 11
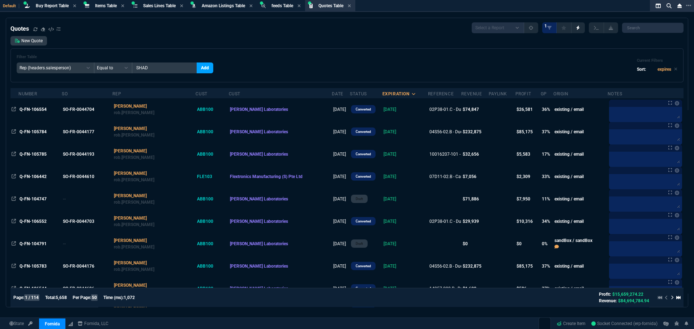
select select
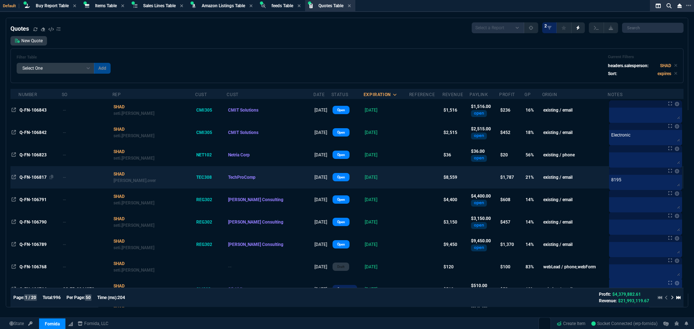
click at [42, 176] on span "Q-FN-106817" at bounding box center [33, 177] width 27 height 5
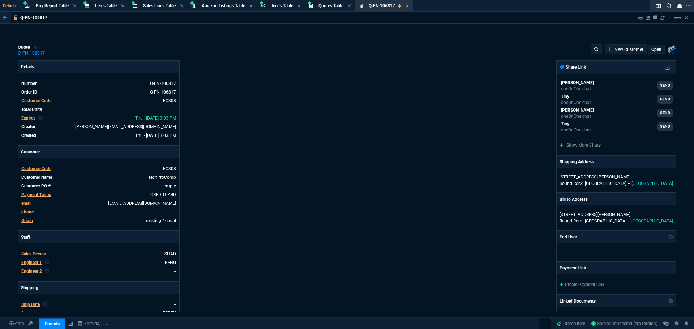
type input "25"
type input "2140"
type input "66"
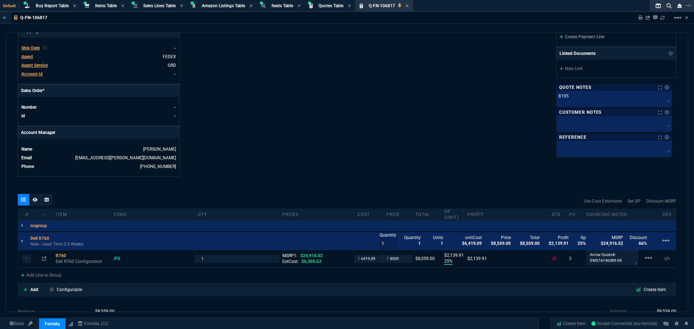
scroll to position [325, 0]
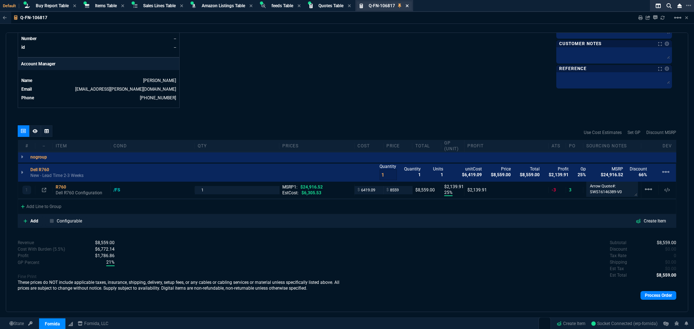
click at [409, 4] on icon at bounding box center [407, 6] width 3 height 4
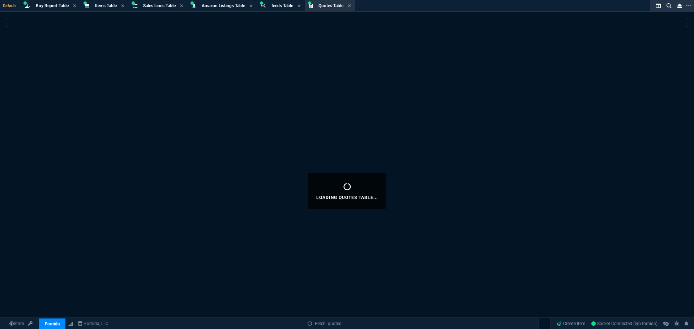
select select
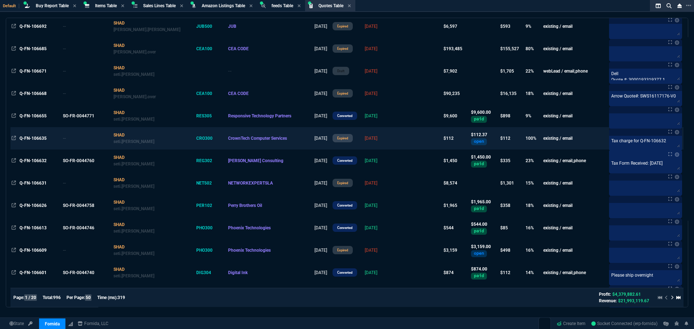
scroll to position [579, 0]
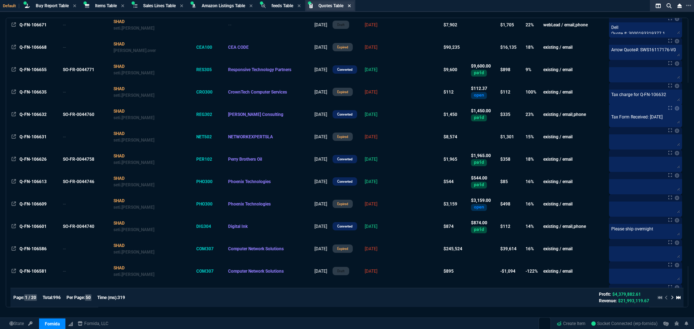
click at [351, 4] on icon at bounding box center [349, 6] width 3 height 4
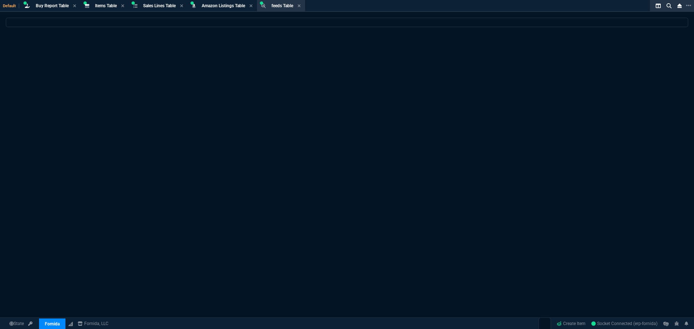
scroll to position [0, 0]
select select
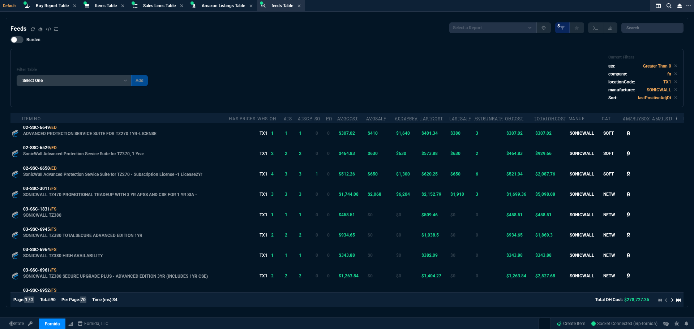
click at [305, 67] on div "Filter Table Select One Add Filter (company) (dev) 60DayRev (histTotalSales) Am…" at bounding box center [347, 78] width 661 height 46
drag, startPoint x: 293, startPoint y: 31, endPoint x: 283, endPoint y: 48, distance: 20.0
click at [293, 31] on div "Feeds Select a Report Available - TX1 - CurrentCopany Instock TX1 ATS Less Than…" at bounding box center [346, 27] width 673 height 11
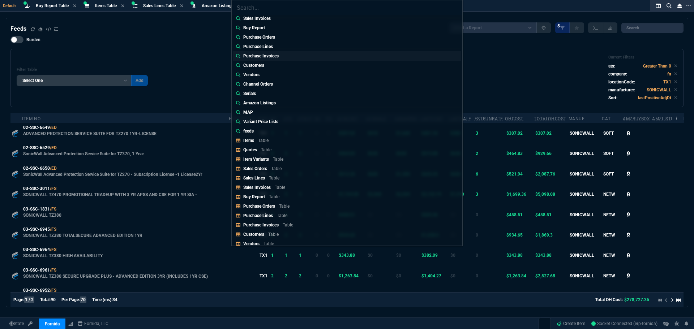
scroll to position [108, 0]
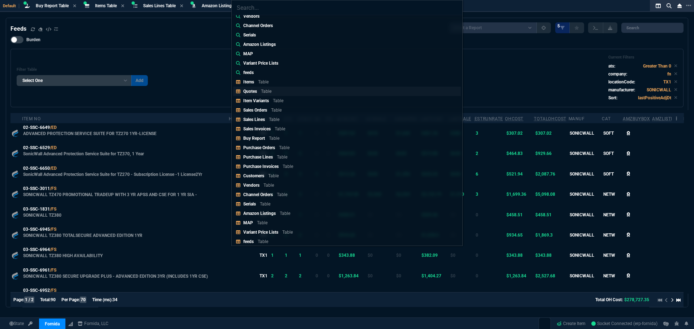
click at [255, 92] on p "Quotes" at bounding box center [250, 91] width 14 height 5
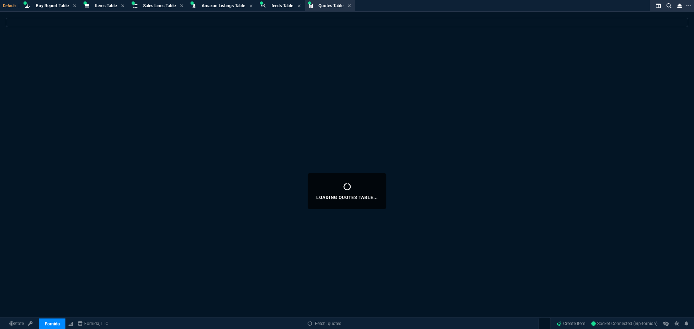
select select
